Goal: Task Accomplishment & Management: Use online tool/utility

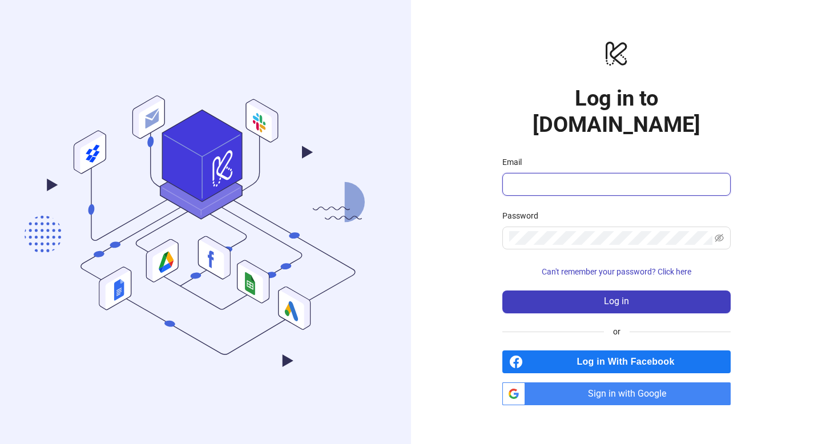
click at [528, 177] on input "Email" at bounding box center [615, 184] width 212 height 14
click at [526, 382] on link "btn_google_dark_normal_ios Created with Sketch. Sign in with Google" at bounding box center [616, 393] width 228 height 23
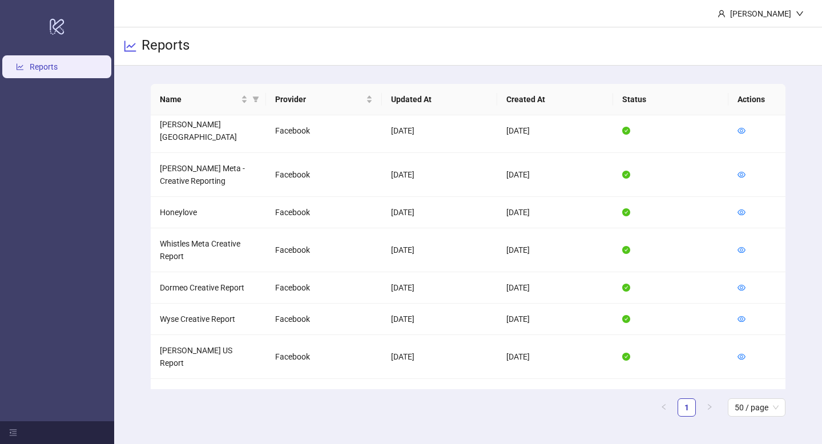
scroll to position [159, 0]
click at [744, 282] on icon "eye" at bounding box center [741, 286] width 8 height 8
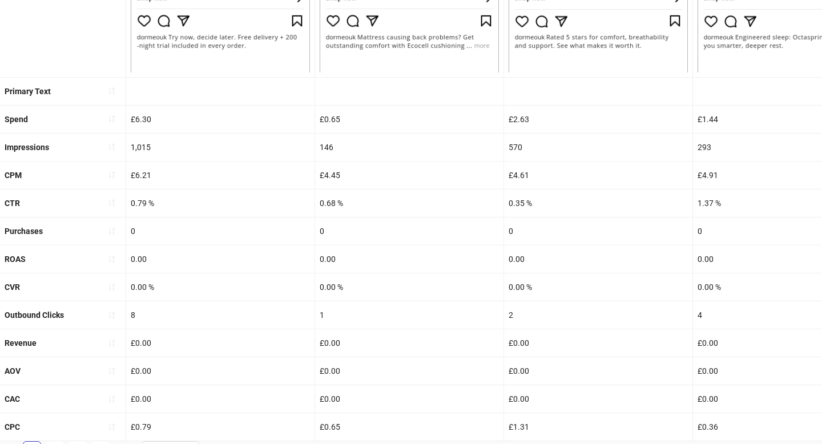
scroll to position [437, 0]
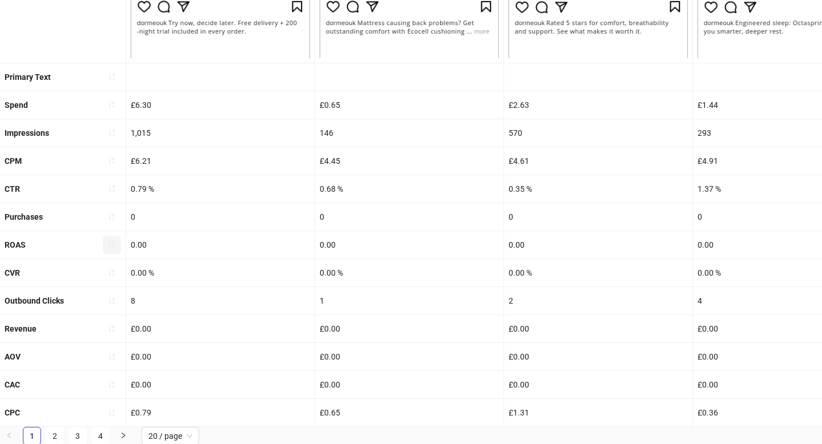
click at [115, 241] on icon "sort-ascending" at bounding box center [112, 245] width 8 height 8
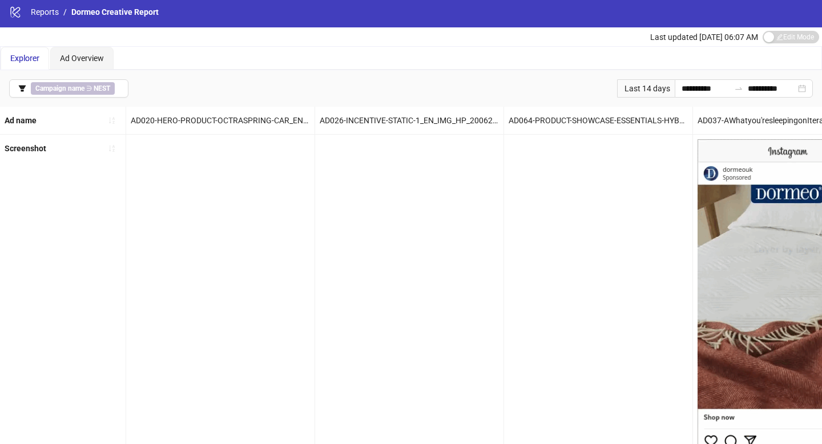
scroll to position [0, 0]
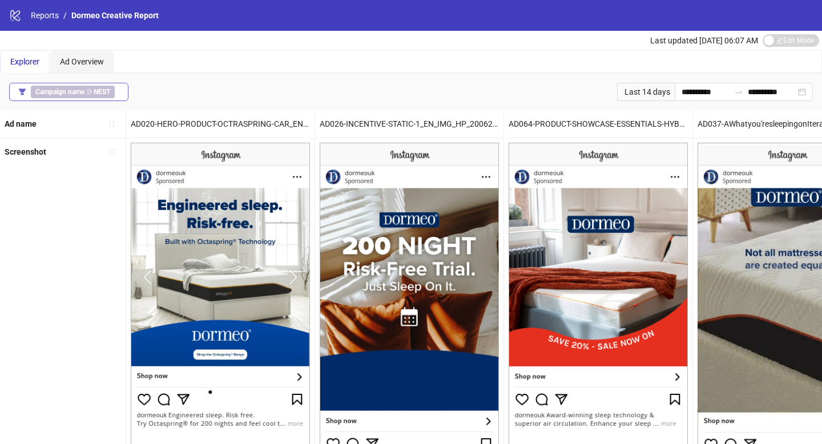
click at [119, 88] on button "Campaign name ∋ NEST" at bounding box center [68, 92] width 119 height 18
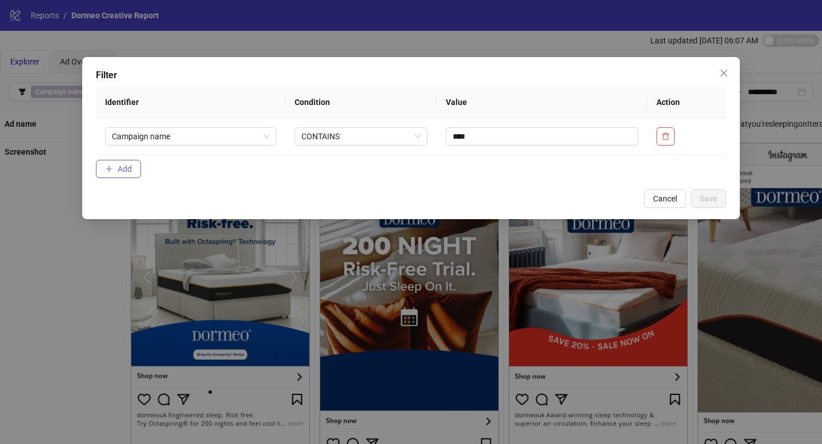
click at [127, 172] on span "Add" at bounding box center [125, 168] width 14 height 9
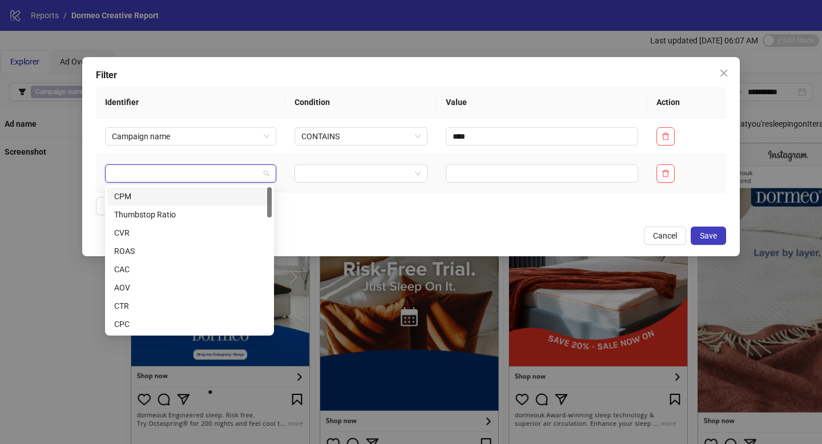
click at [175, 171] on input "search" at bounding box center [185, 173] width 147 height 17
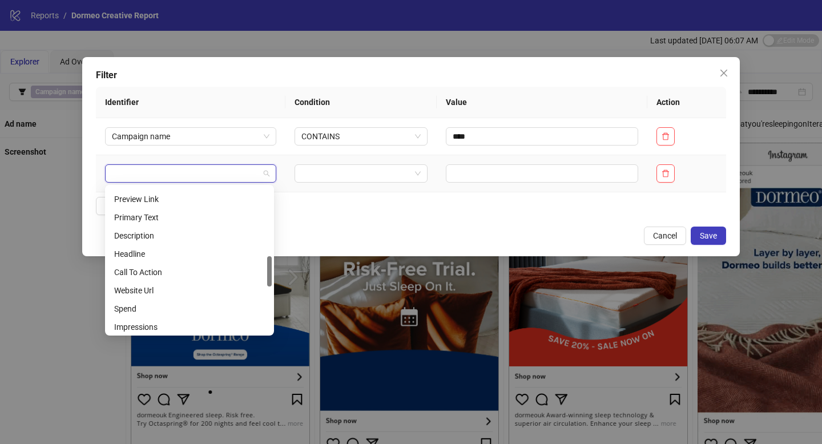
scroll to position [329, 0]
click at [169, 293] on div "Spend" at bounding box center [189, 287] width 151 height 13
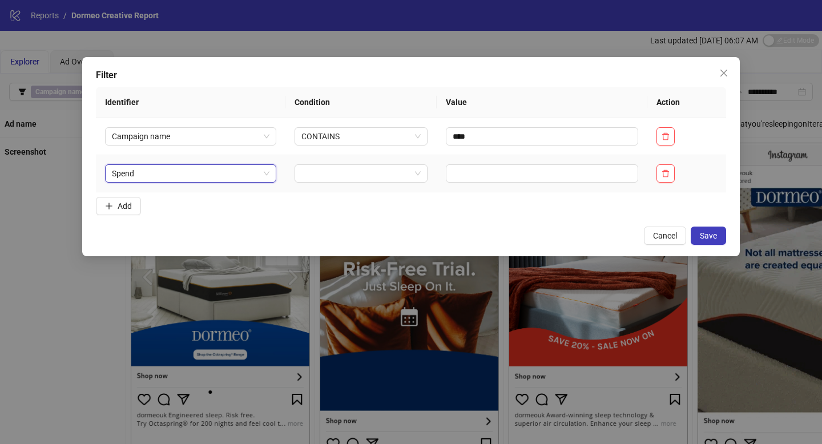
click at [326, 164] on td at bounding box center [361, 173] width 152 height 37
click at [325, 168] on input "search" at bounding box center [356, 173] width 110 height 17
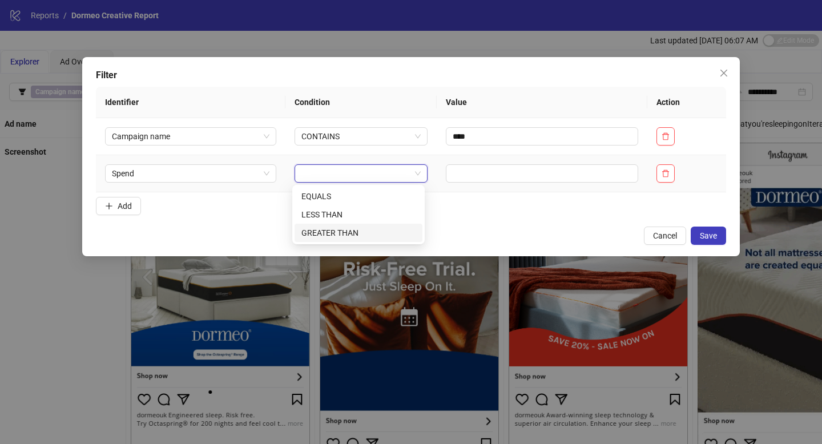
click at [337, 228] on div "GREATER THAN" at bounding box center [358, 233] width 114 height 13
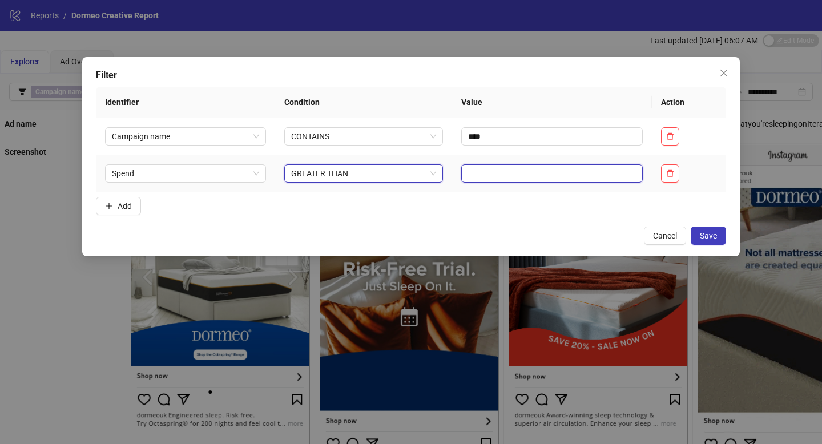
click at [461, 175] on input "text" at bounding box center [551, 173] width 181 height 18
type input "***"
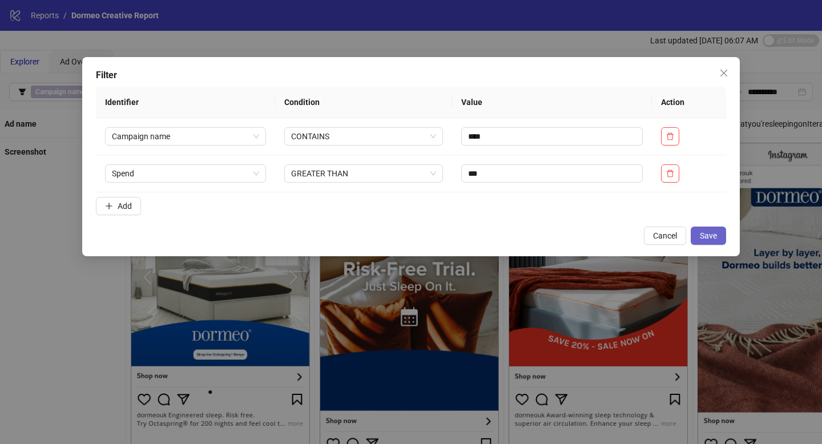
click at [705, 239] on span "Save" at bounding box center [708, 235] width 17 height 9
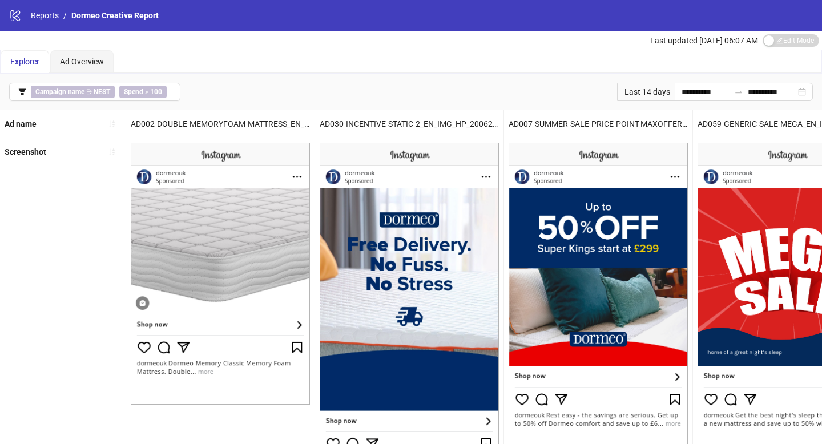
scroll to position [0, 0]
click at [645, 96] on div "Last 14 days" at bounding box center [646, 92] width 58 height 18
click at [644, 94] on div "Last 14 days" at bounding box center [646, 92] width 58 height 18
click at [682, 94] on input "**********" at bounding box center [705, 92] width 48 height 13
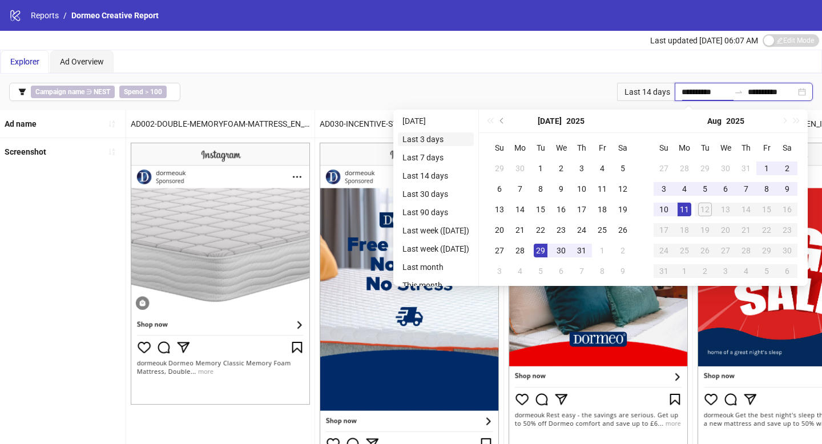
type input "**********"
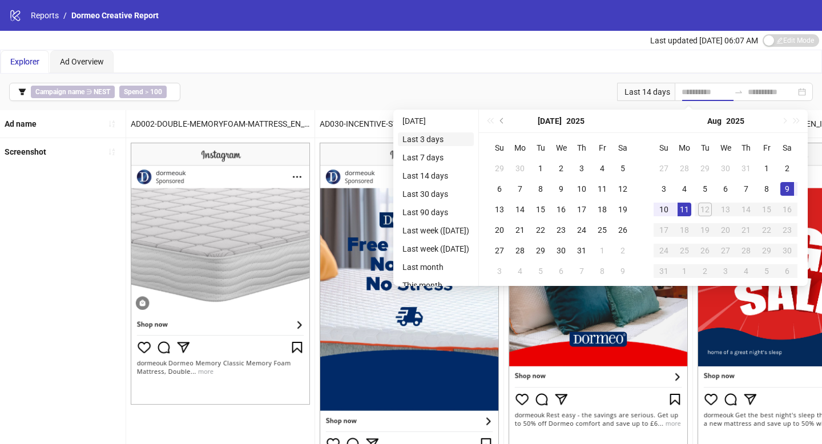
click at [413, 140] on li "Last 3 days" at bounding box center [436, 139] width 76 height 14
